Goal: Task Accomplishment & Management: Manage account settings

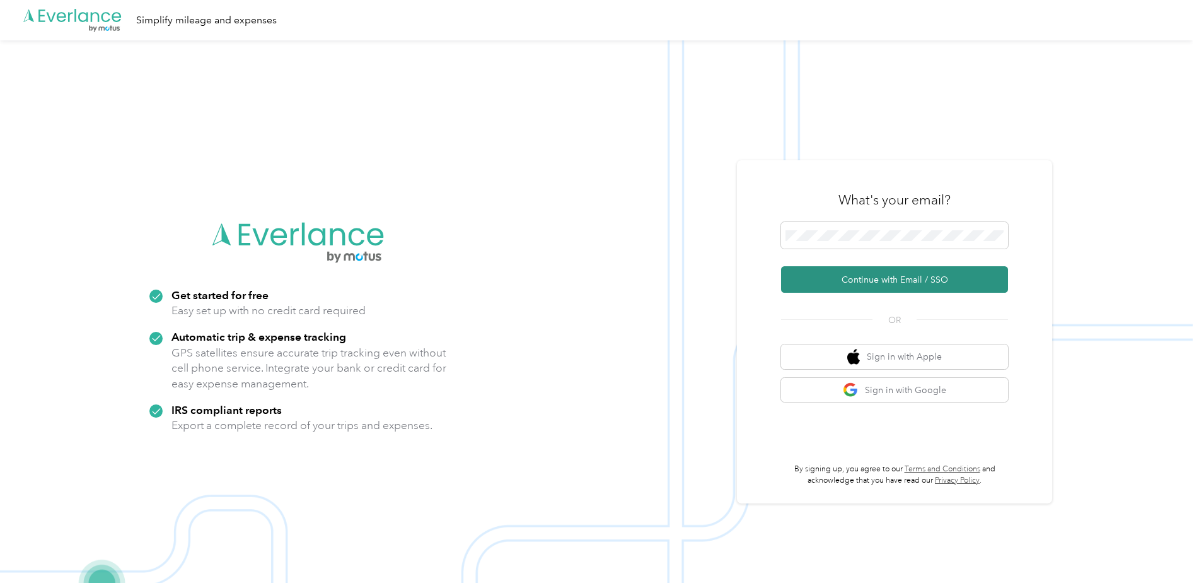
click at [870, 282] on button "Continue with Email / SSO" at bounding box center [894, 279] width 227 height 26
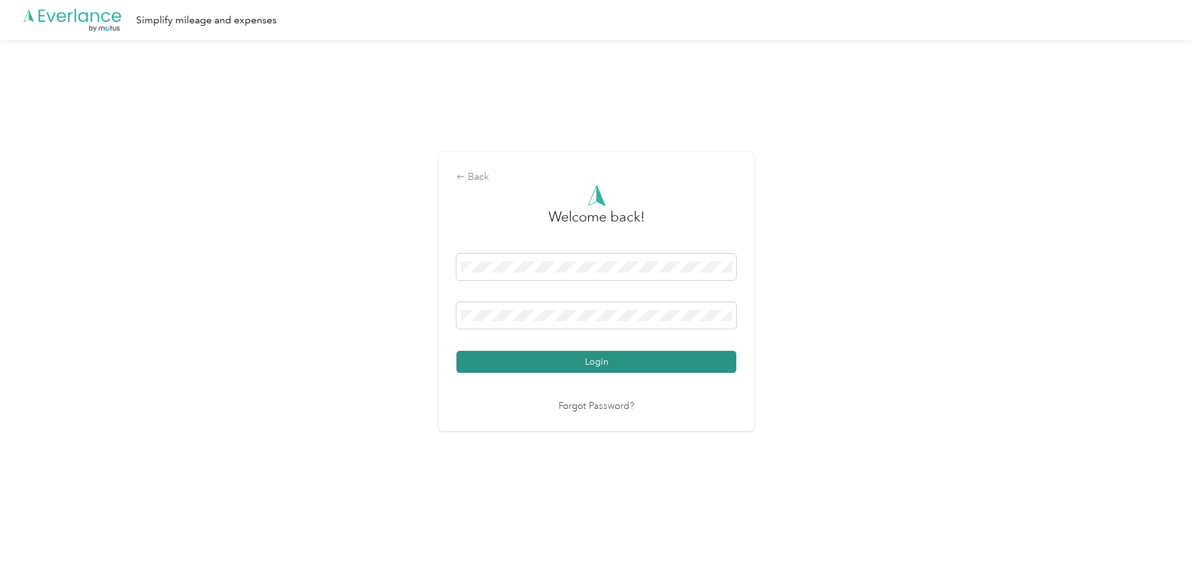
click at [606, 362] on button "Login" at bounding box center [596, 362] width 280 height 22
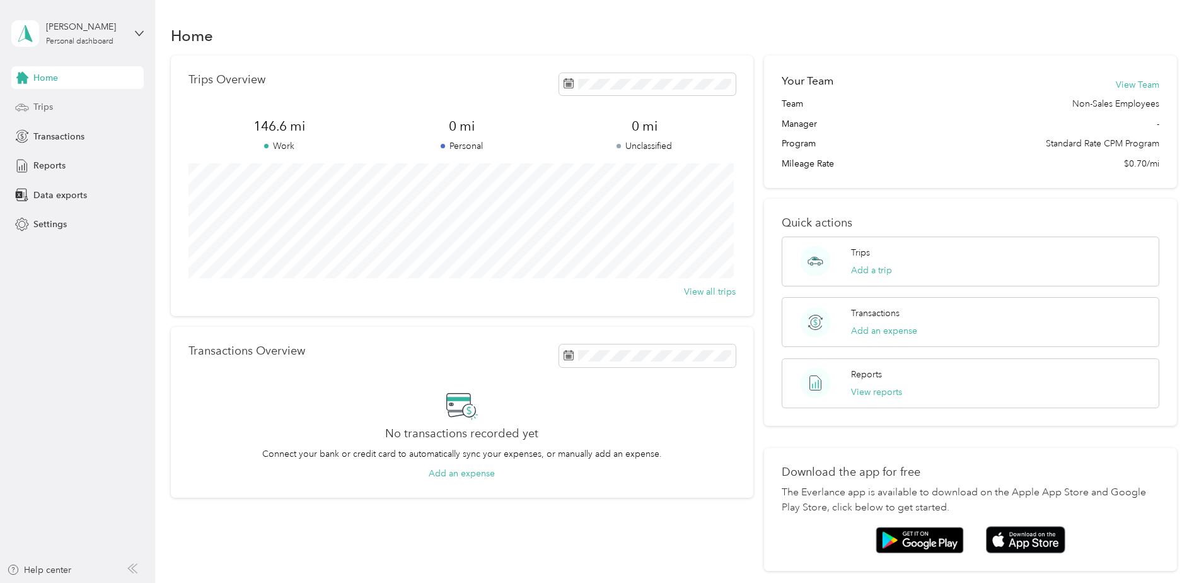
click at [37, 108] on span "Trips" at bounding box center [43, 106] width 20 height 13
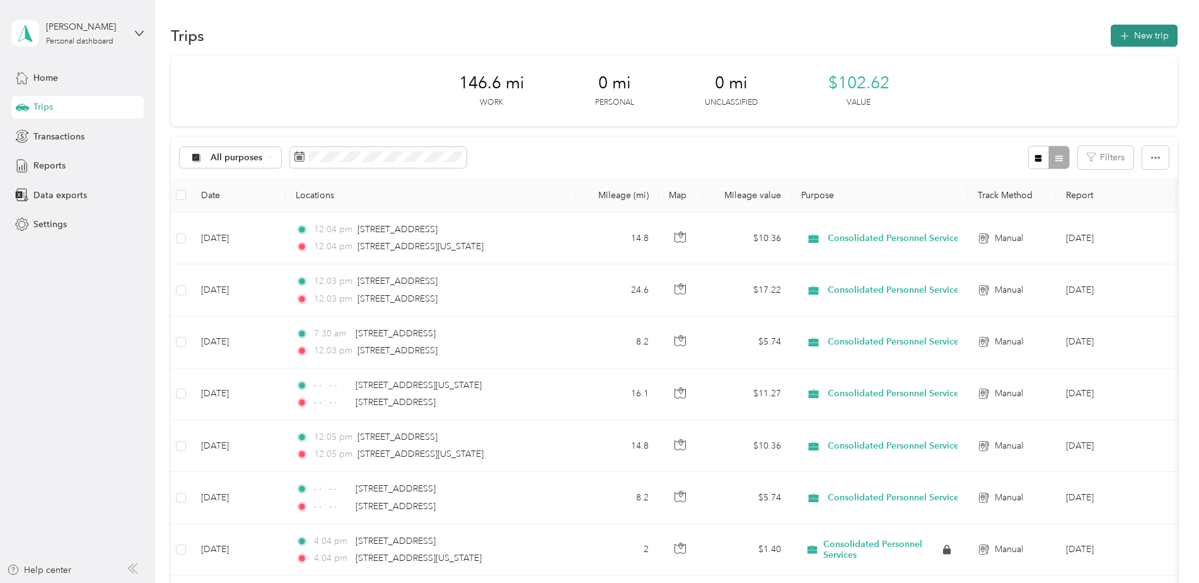
click at [1139, 35] on button "New trip" at bounding box center [1144, 36] width 67 height 22
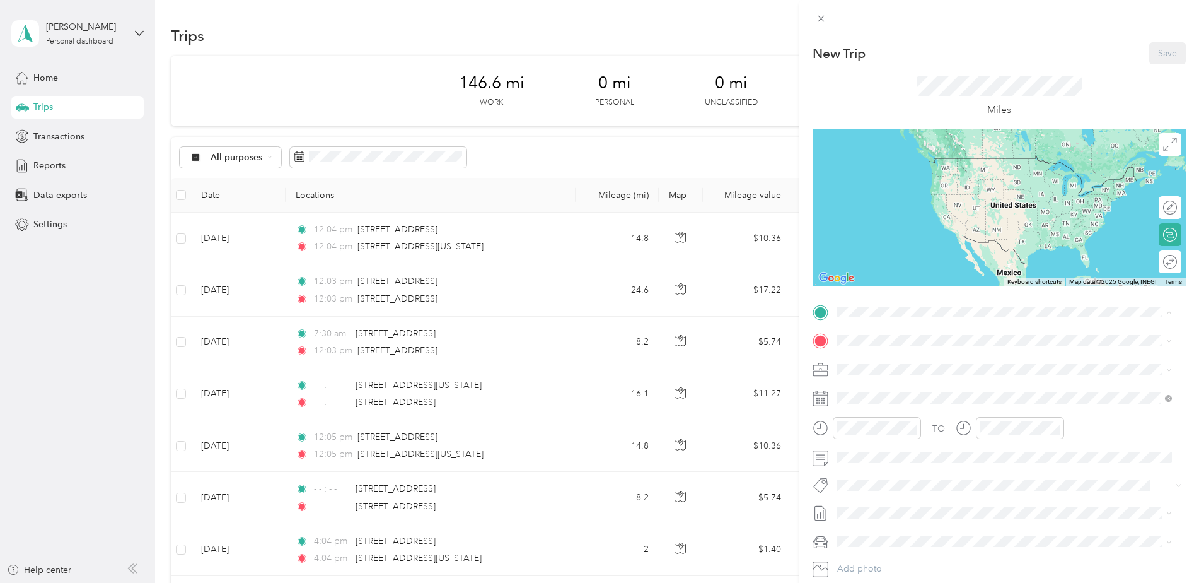
click at [888, 361] on strong "[STREET_ADDRESS][US_STATE]" at bounding box center [927, 361] width 132 height 11
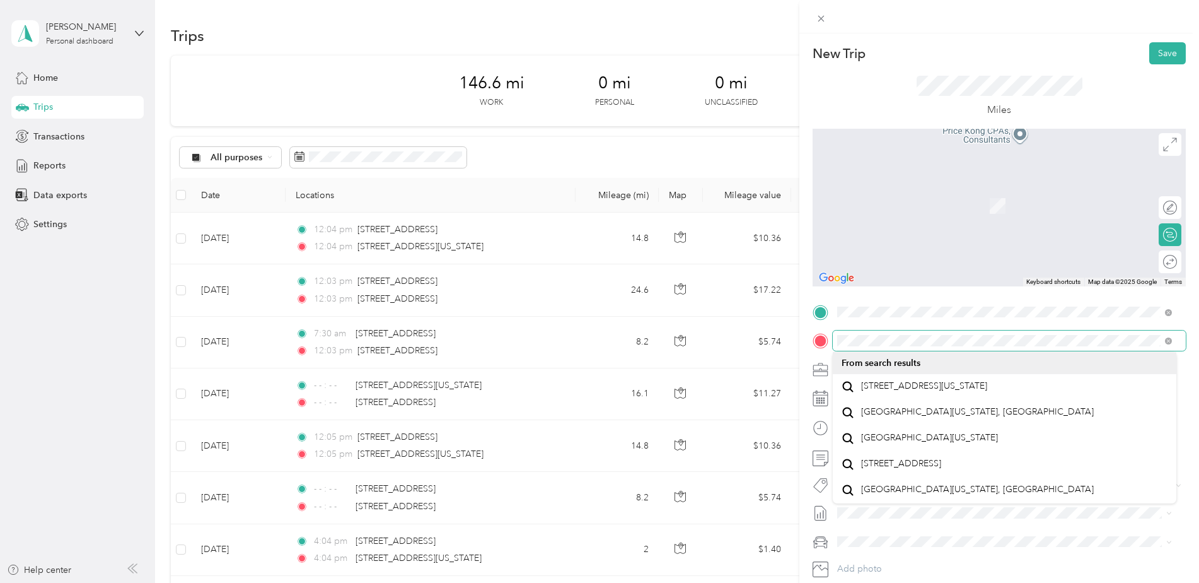
scroll to position [22, 0]
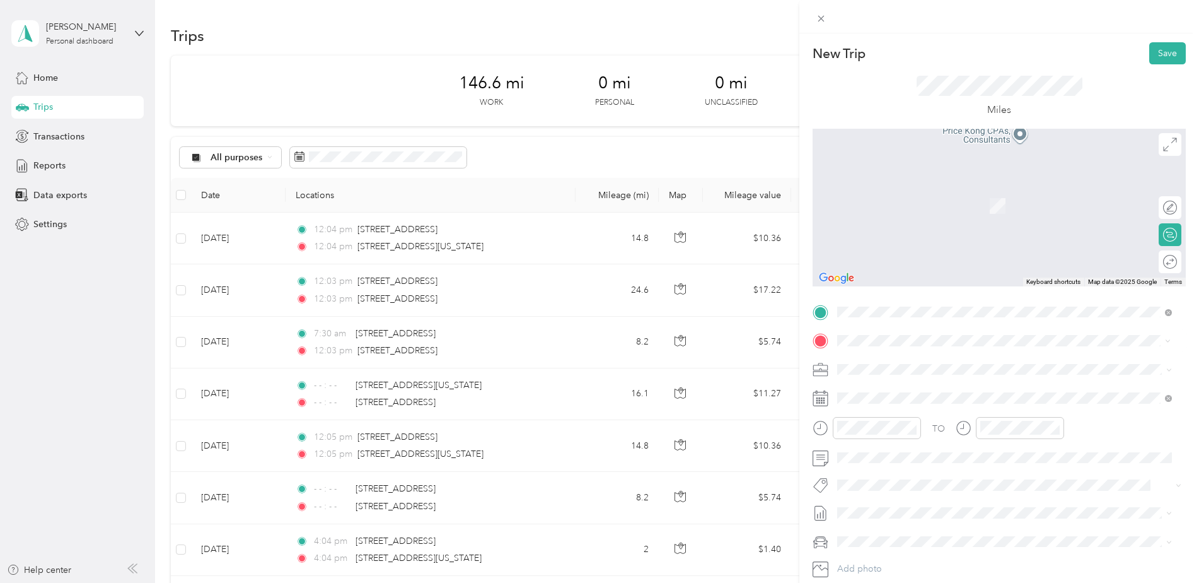
click at [902, 380] on span "[STREET_ADDRESS][US_STATE]" at bounding box center [924, 385] width 126 height 11
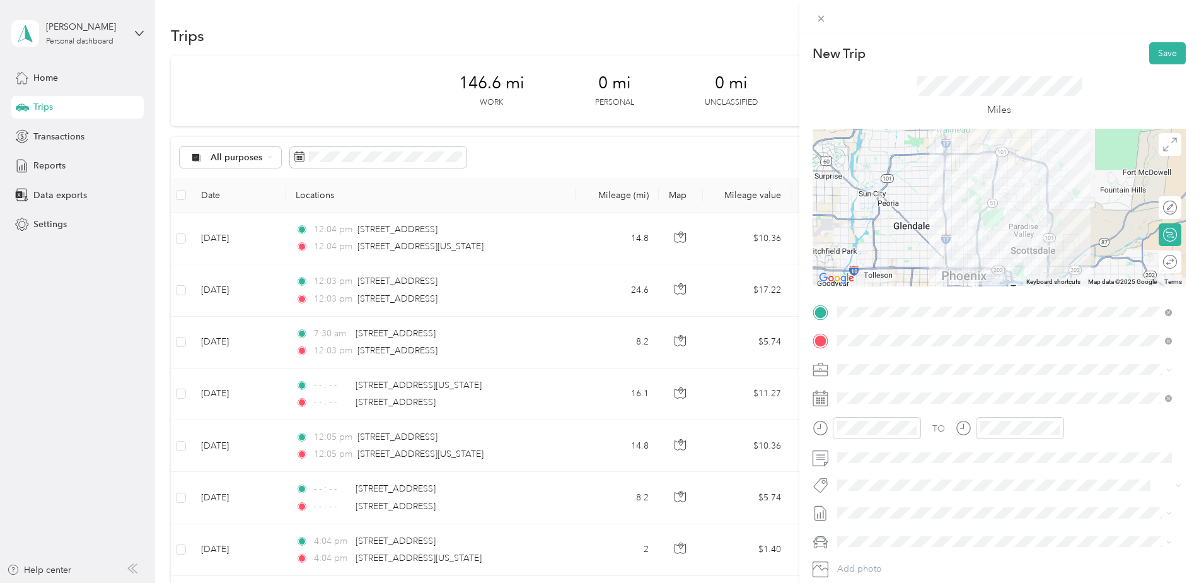
click at [819, 396] on icon at bounding box center [821, 398] width 16 height 16
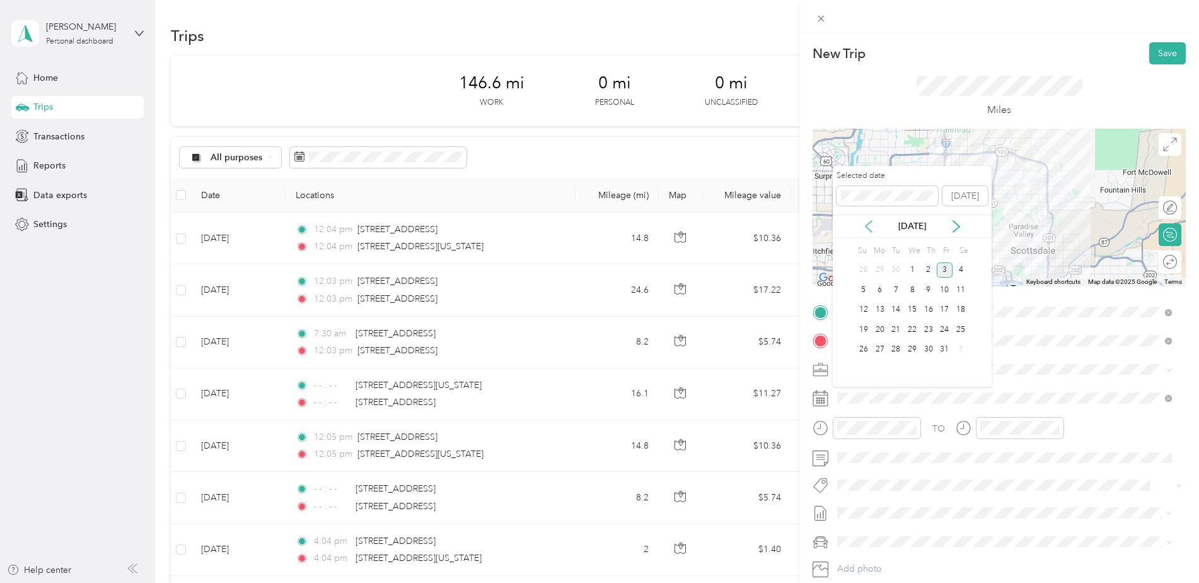
click at [868, 227] on icon at bounding box center [868, 226] width 13 height 13
click at [876, 346] on div "29" at bounding box center [880, 350] width 16 height 16
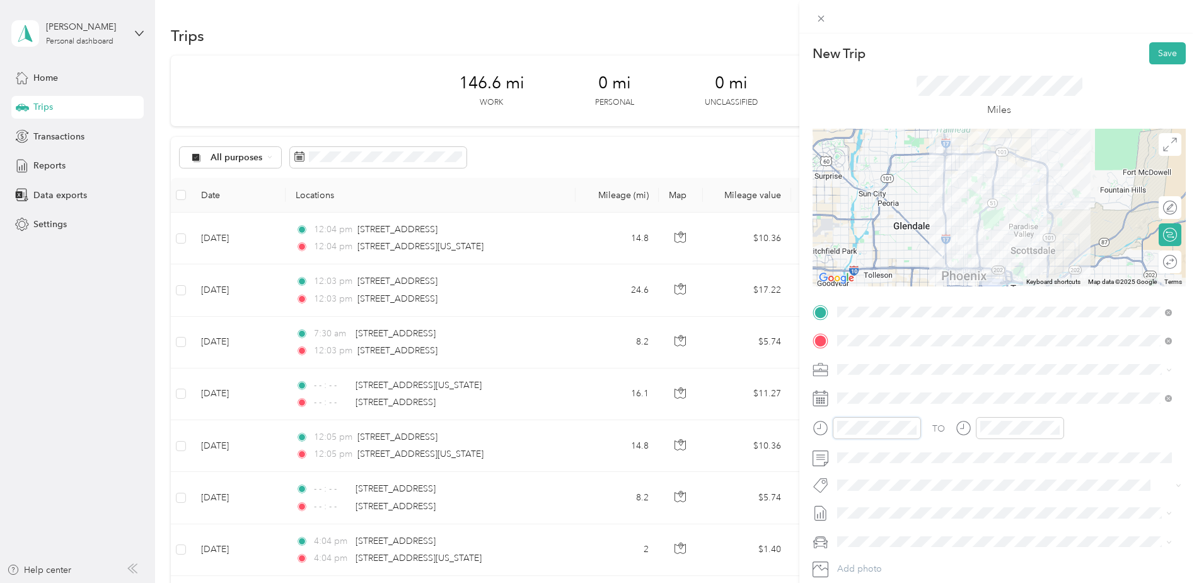
click at [830, 431] on div at bounding box center [867, 428] width 108 height 22
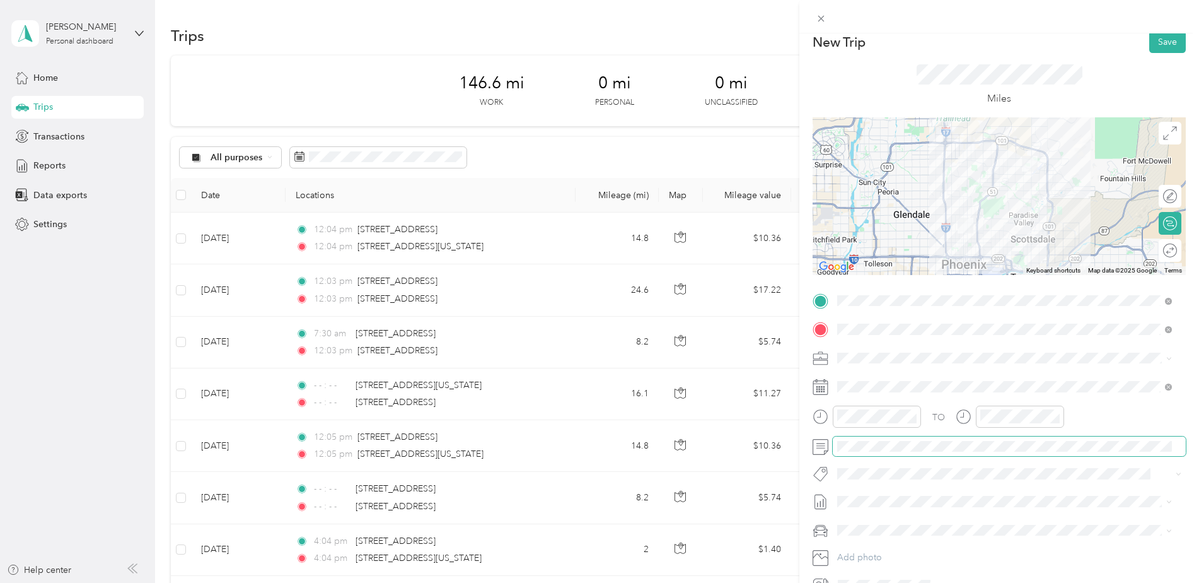
scroll to position [0, 0]
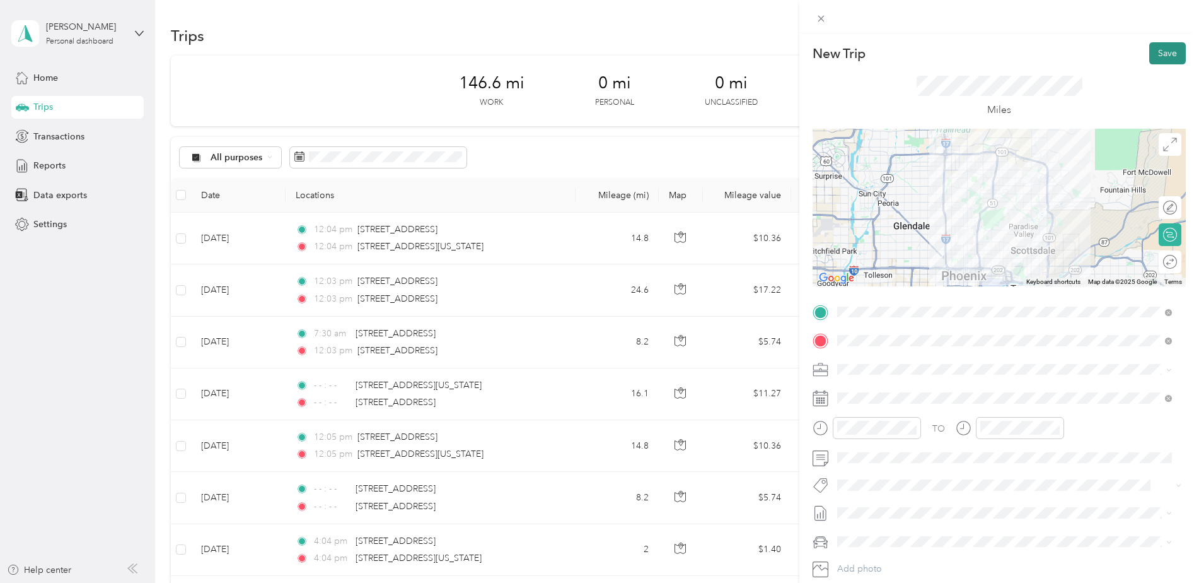
click at [1154, 49] on button "Save" at bounding box center [1167, 53] width 37 height 22
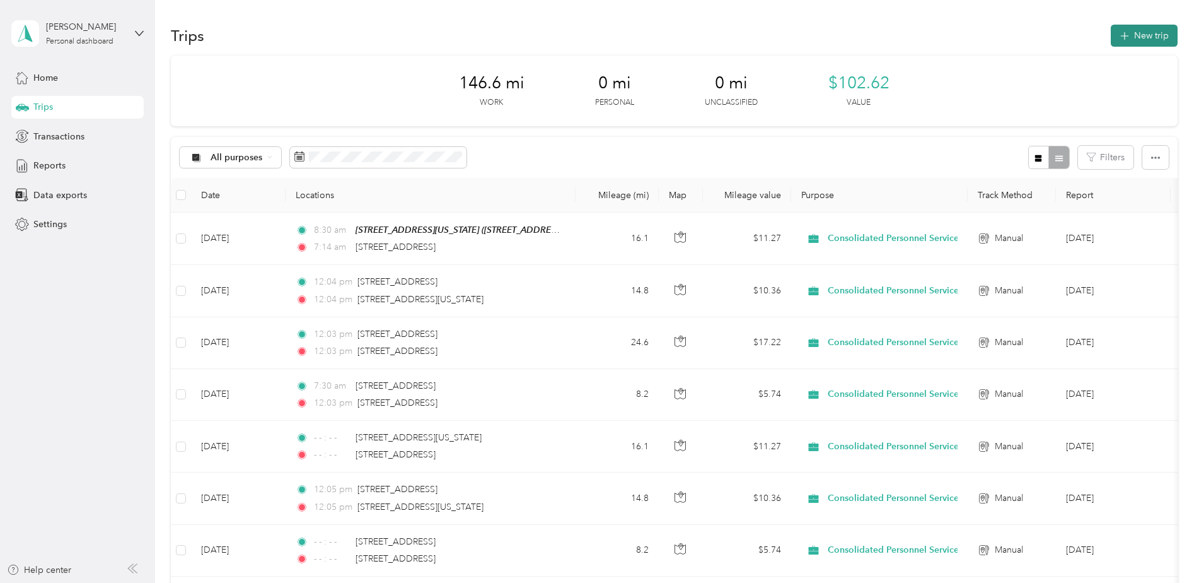
click at [1144, 35] on button "New trip" at bounding box center [1144, 36] width 67 height 22
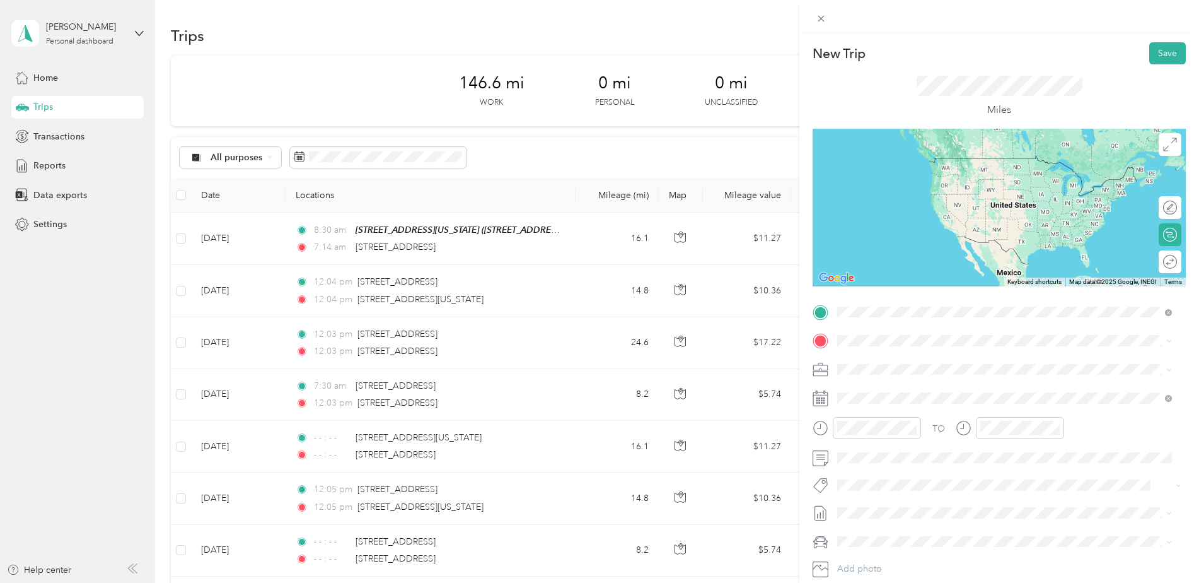
click at [881, 354] on span "[STREET_ADDRESS][US_STATE]" at bounding box center [924, 357] width 126 height 11
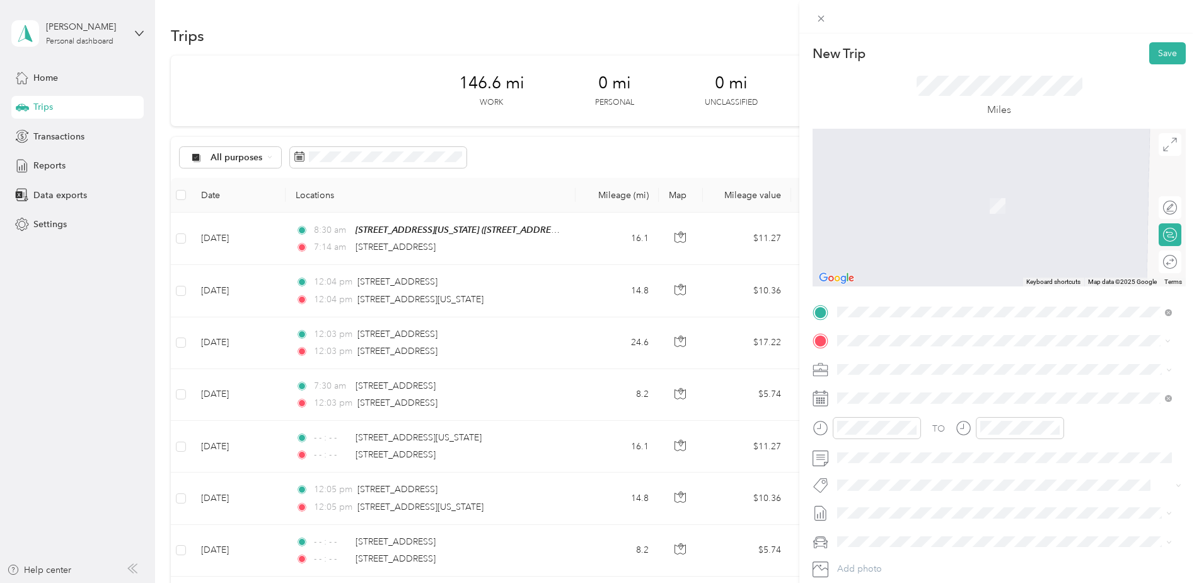
click at [1184, 412] on form "New Trip Save This trip cannot be edited because it is either under review, app…" at bounding box center [999, 324] width 400 height 564
click at [1158, 52] on button "Save" at bounding box center [1167, 53] width 37 height 22
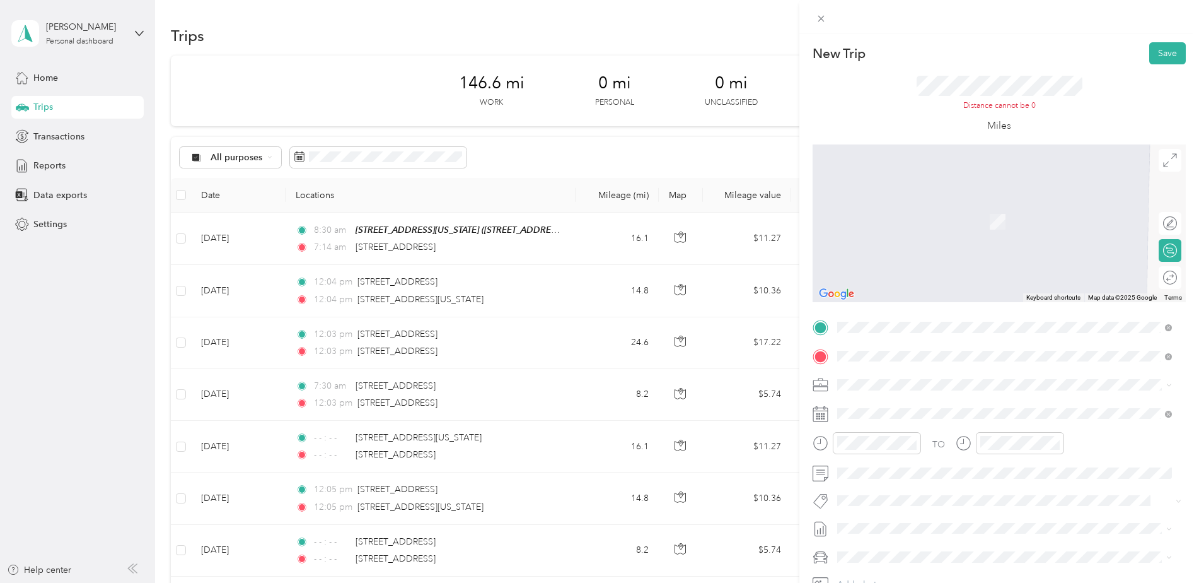
click at [1103, 111] on div "Distance cannot be 0 Miles" at bounding box center [999, 104] width 373 height 80
click at [907, 419] on span "[STREET_ADDRESS][US_STATE][US_STATE]" at bounding box center [947, 416] width 172 height 11
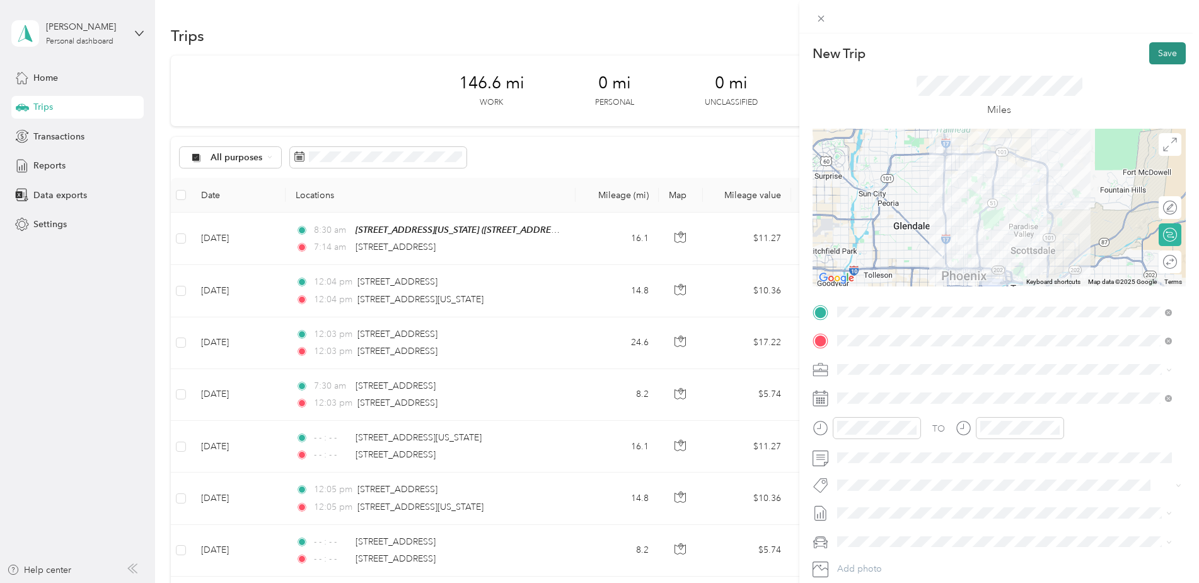
click at [1152, 52] on button "Save" at bounding box center [1167, 53] width 37 height 22
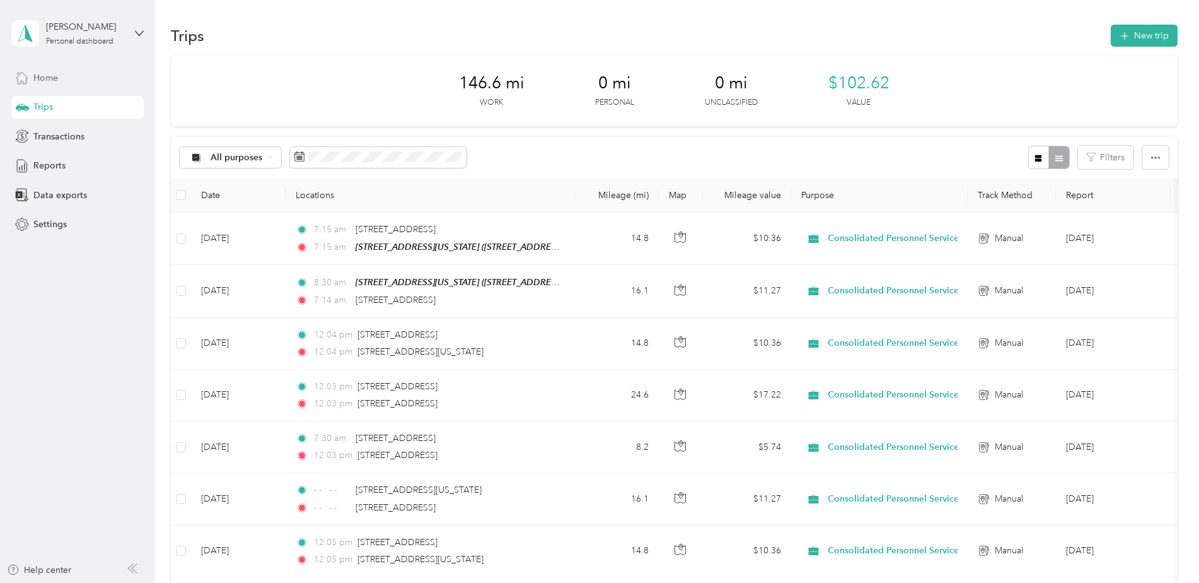
click at [43, 81] on span "Home" at bounding box center [45, 77] width 25 height 13
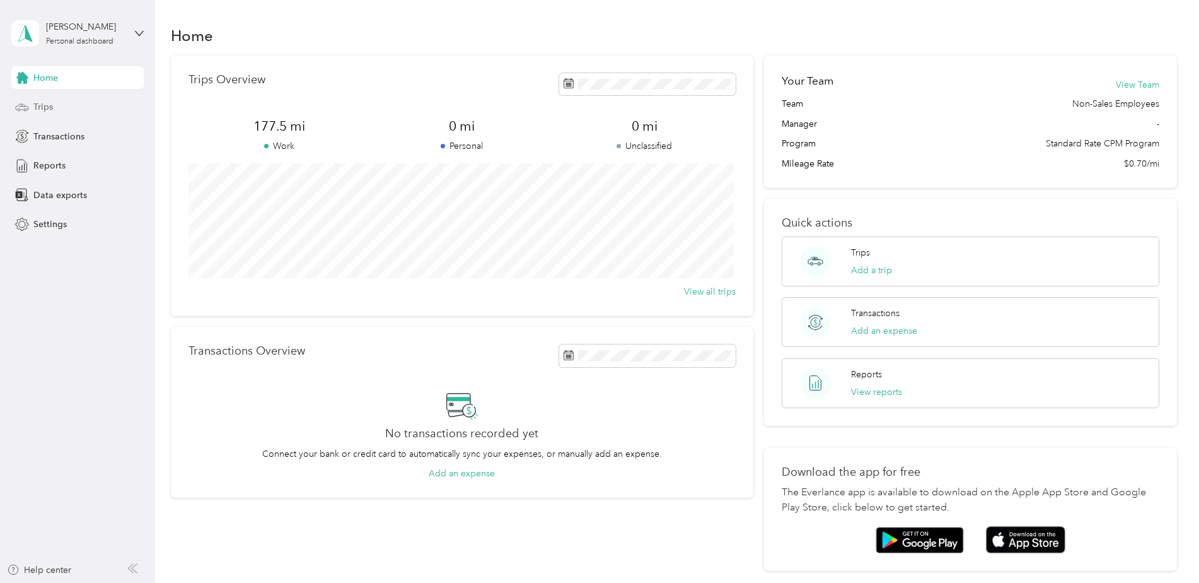
click at [47, 102] on span "Trips" at bounding box center [43, 106] width 20 height 13
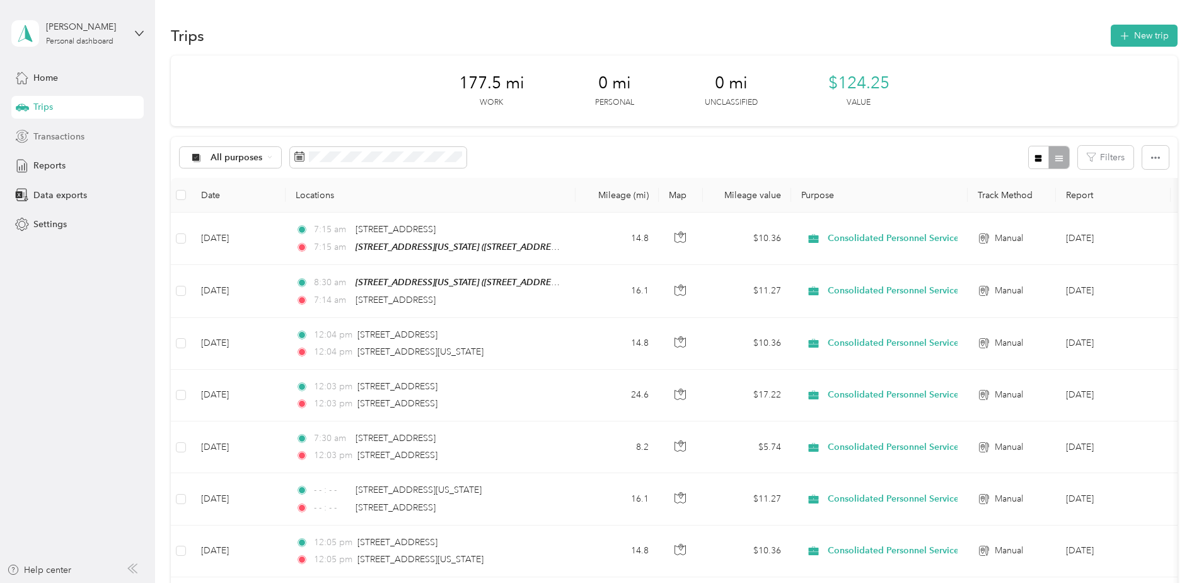
click at [44, 134] on span "Transactions" at bounding box center [58, 136] width 51 height 13
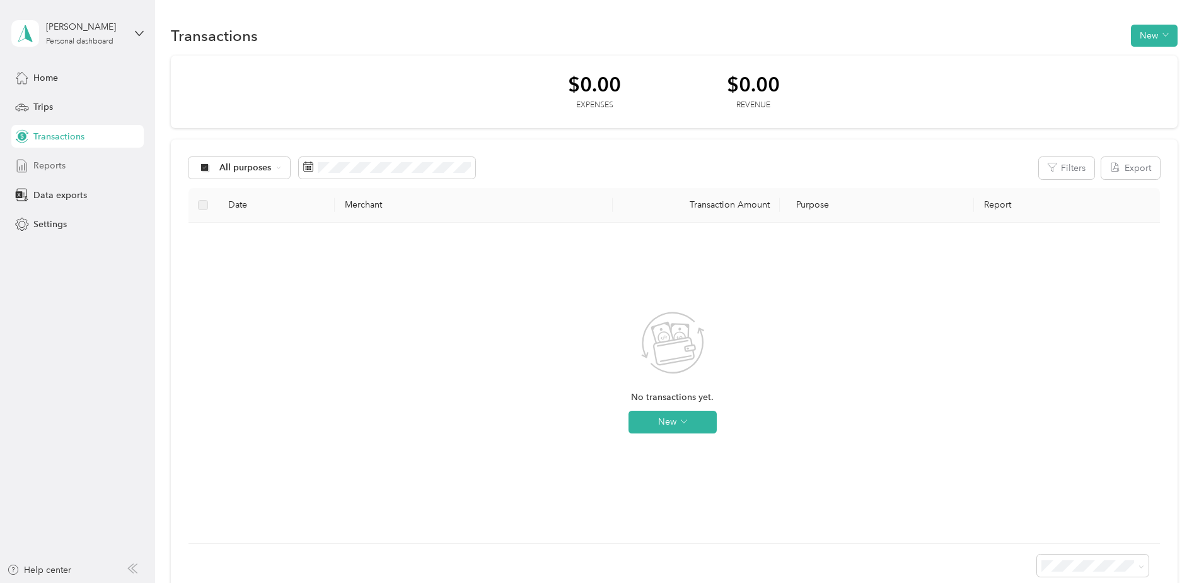
click at [55, 169] on span "Reports" at bounding box center [49, 165] width 32 height 13
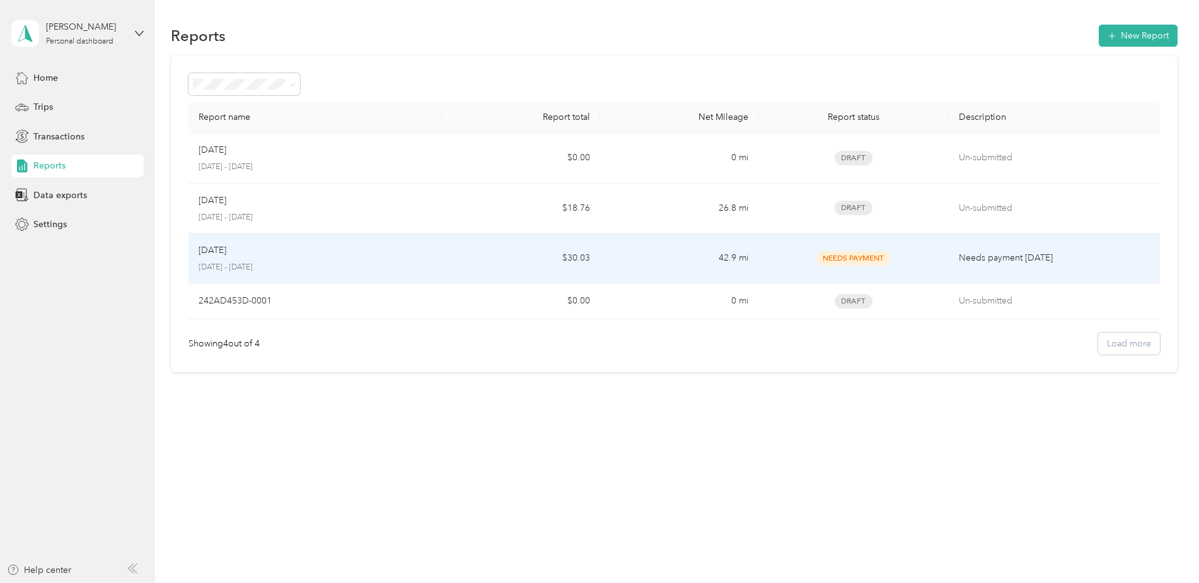
click at [877, 258] on span "Needs Payment" at bounding box center [853, 258] width 74 height 15
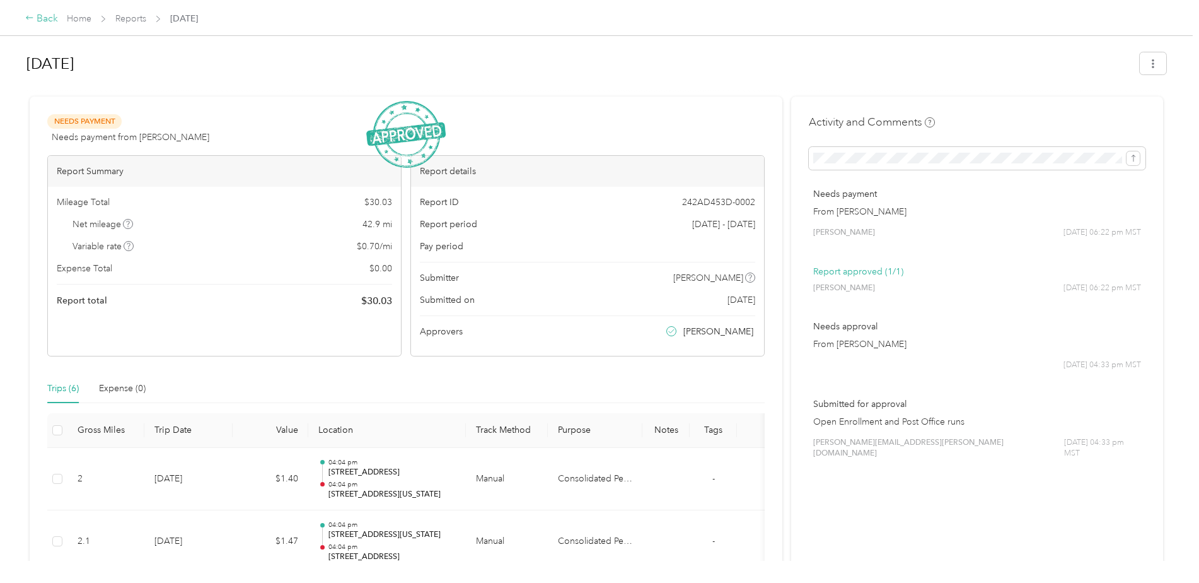
click at [52, 15] on div "Back" at bounding box center [41, 18] width 33 height 15
